Goal: Information Seeking & Learning: Compare options

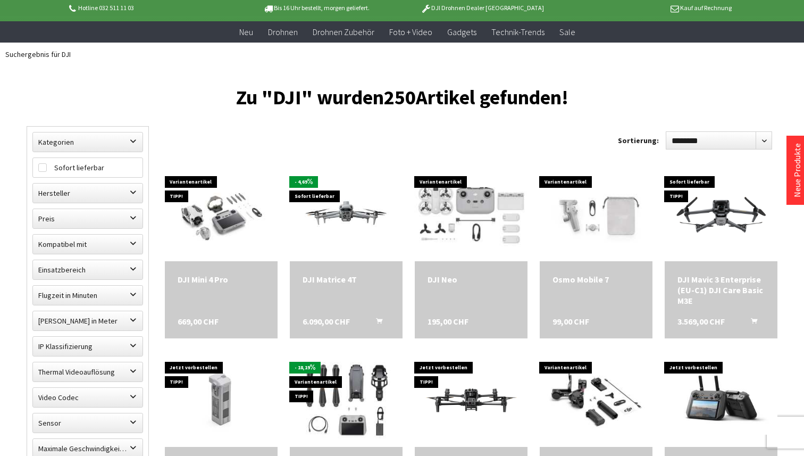
scroll to position [69, 0]
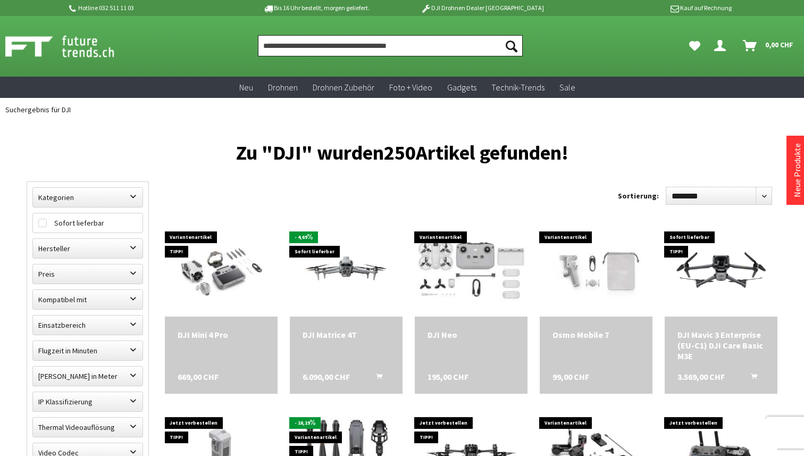
click at [301, 44] on input "Produkt, Marke, Kategorie, EAN, Artikelnummer…" at bounding box center [390, 45] width 264 height 21
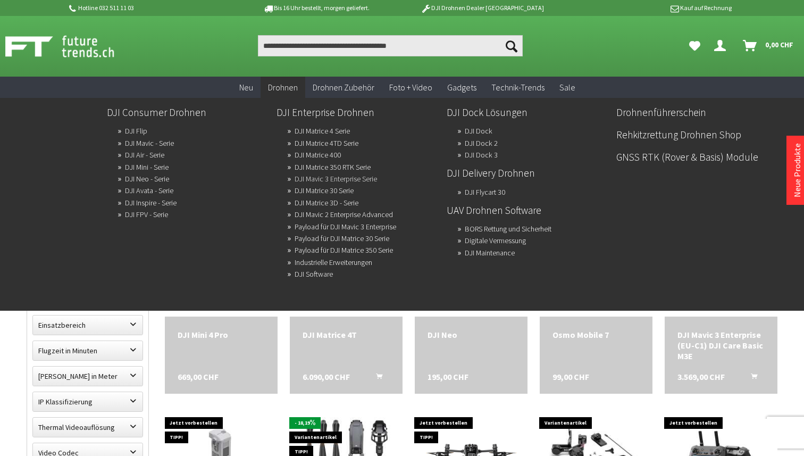
click at [348, 177] on link "DJI Mavic 3 Enterprise Serie" at bounding box center [336, 178] width 82 height 15
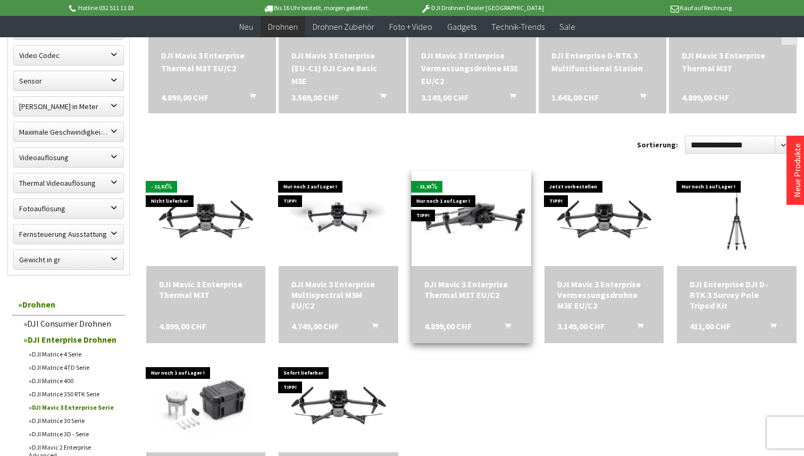
scroll to position [442, 0]
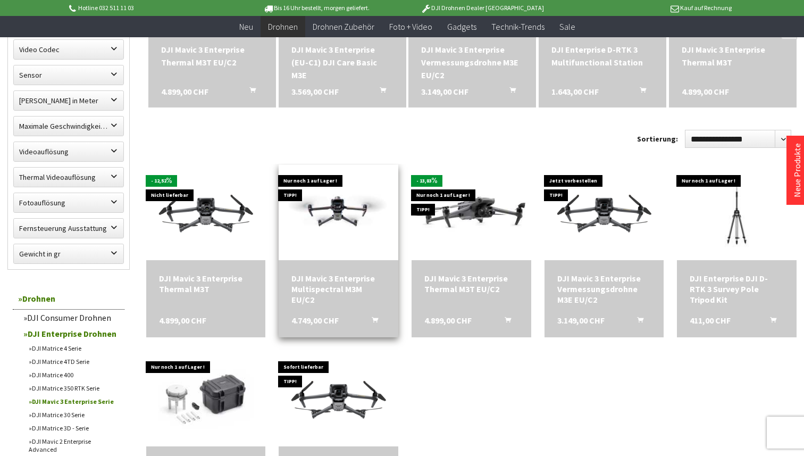
click at [337, 288] on div "DJI Mavic 3 Enterprise Multispectral M3M EU/C2" at bounding box center [338, 289] width 94 height 32
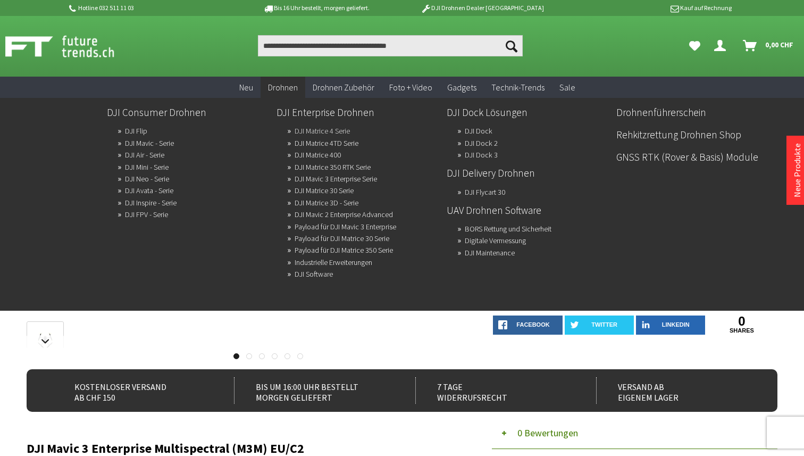
click at [316, 129] on link "DJI Matrice 4 Serie" at bounding box center [322, 130] width 55 height 15
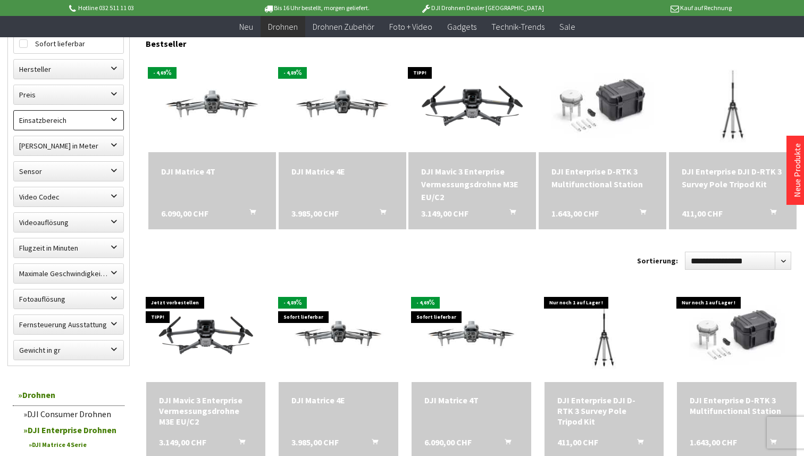
scroll to position [323, 0]
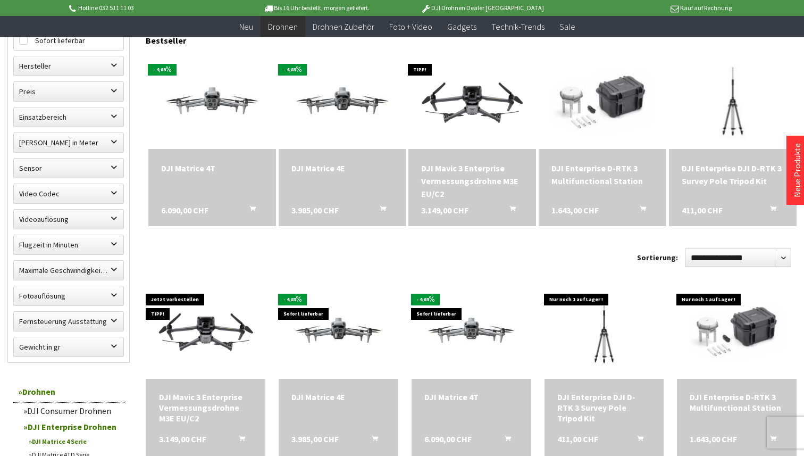
click at [587, 171] on div "DJI Enterprise D-RTK 3 Multifunctional Station" at bounding box center [602, 175] width 102 height 26
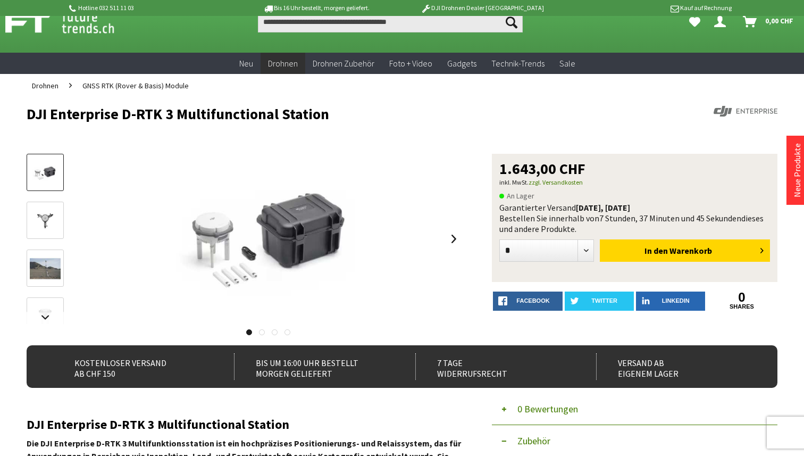
scroll to position [18, 0]
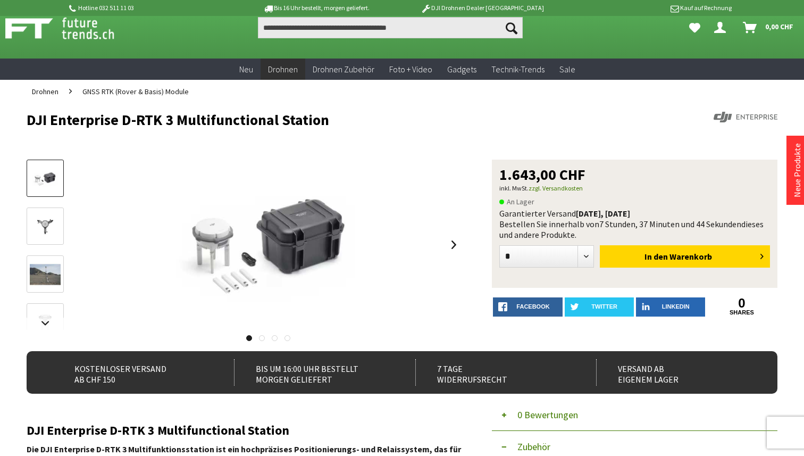
click at [48, 225] on img at bounding box center [45, 226] width 31 height 23
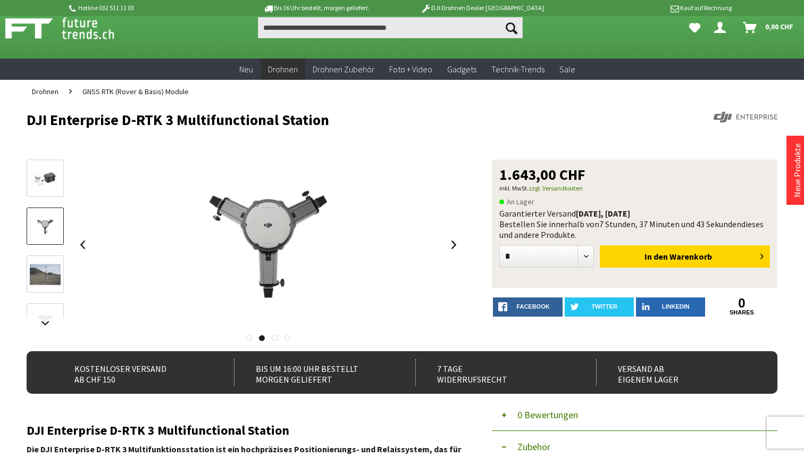
click at [46, 265] on img at bounding box center [45, 274] width 31 height 23
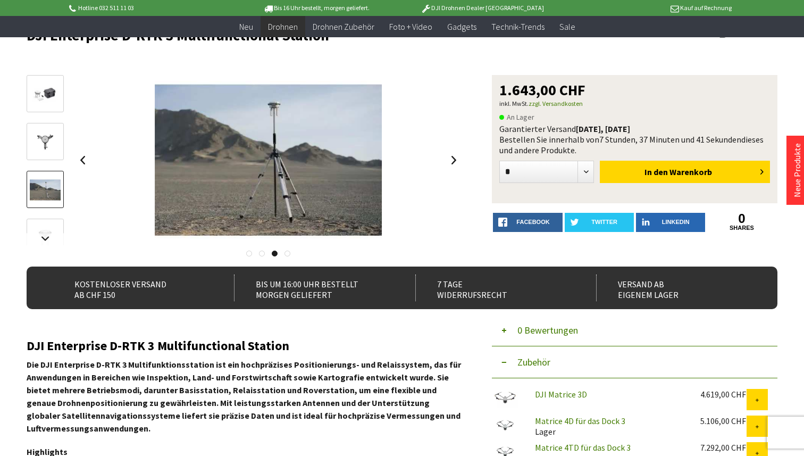
scroll to position [85, 0]
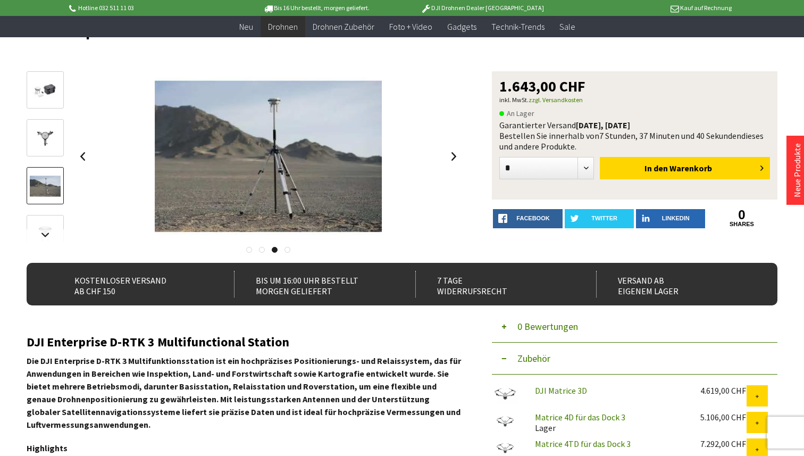
click at [45, 100] on img at bounding box center [45, 90] width 31 height 23
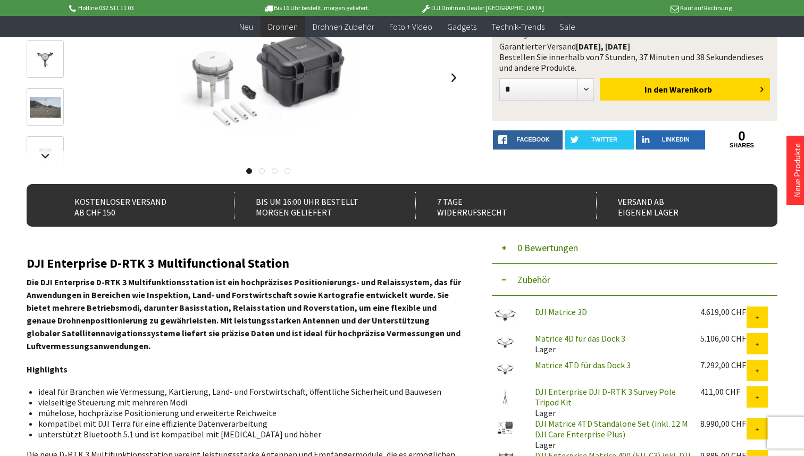
scroll to position [173, 0]
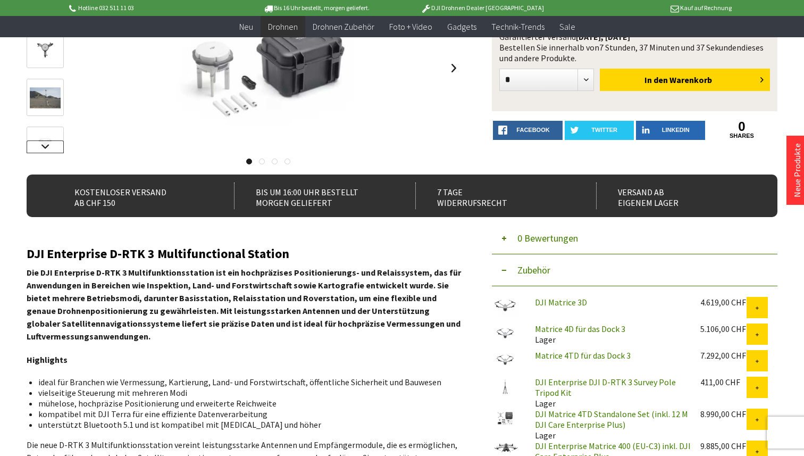
click at [42, 149] on link at bounding box center [45, 146] width 37 height 13
click at [43, 117] on img at bounding box center [45, 124] width 31 height 23
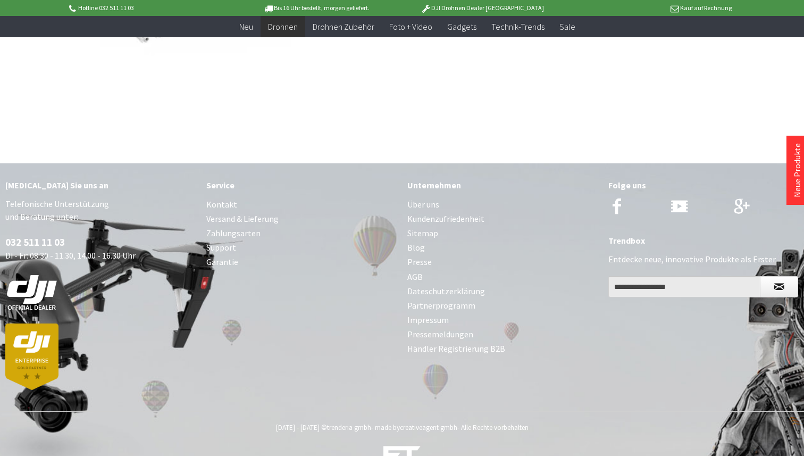
scroll to position [1589, 0]
